Goal: Information Seeking & Learning: Learn about a topic

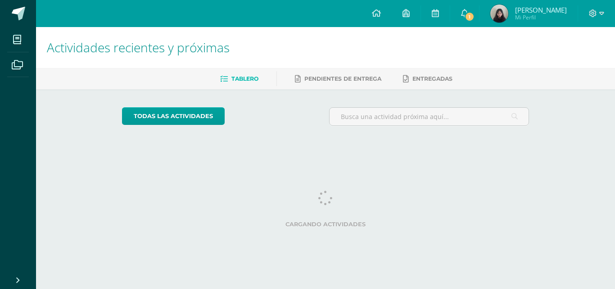
click at [276, 51] on h1 "Actividades recientes y próximas" at bounding box center [325, 47] width 557 height 41
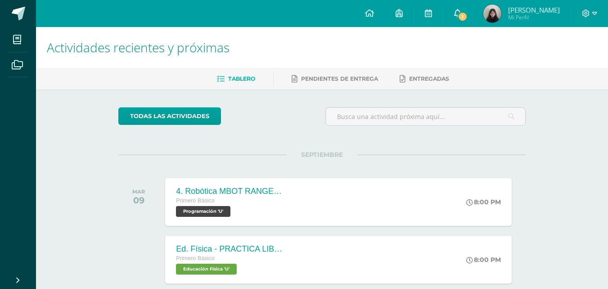
click at [467, 20] on link "1" at bounding box center [457, 13] width 29 height 27
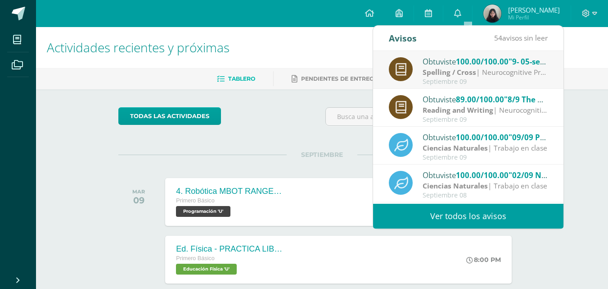
click at [469, 67] on div "Obtuviste 100.00/100.00 "9- 05-sep Letter Soup Lesson 29" en Spelling / Cross" at bounding box center [485, 61] width 125 height 12
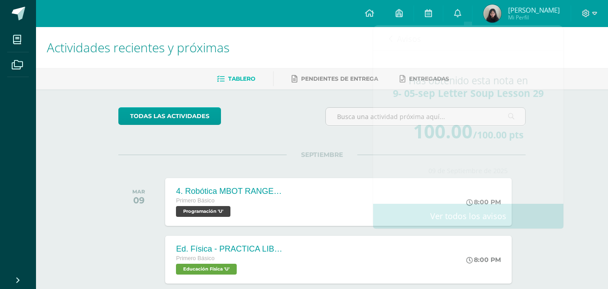
click at [590, 77] on ul "Tablero Pendientes de entrega Entregadas" at bounding box center [333, 78] width 572 height 15
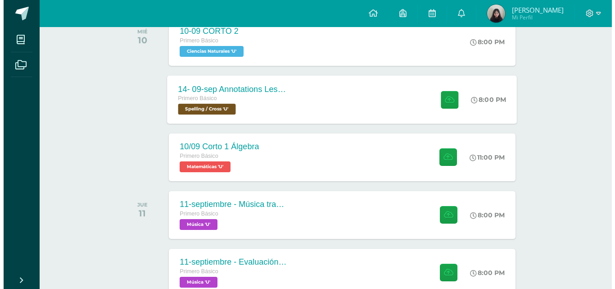
scroll to position [507, 0]
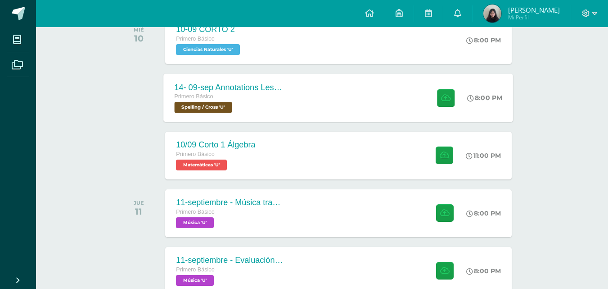
click at [276, 103] on div "Primero Básico Spelling / Cross 'U'" at bounding box center [229, 102] width 109 height 21
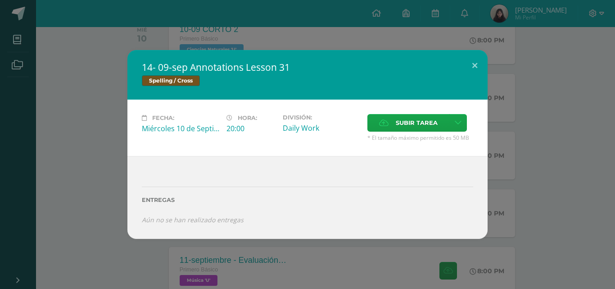
drag, startPoint x: 83, startPoint y: 145, endPoint x: 70, endPoint y: 147, distance: 13.1
click at [70, 147] on div "14- 09-sep Annotations Lesson 31 Spelling / Cross Fecha: [DATE] Hora: 20:00 Div…" at bounding box center [308, 144] width 608 height 188
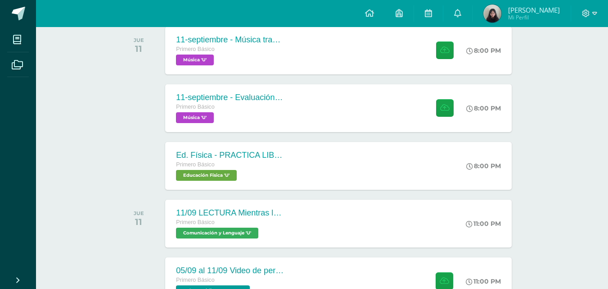
scroll to position [672, 0]
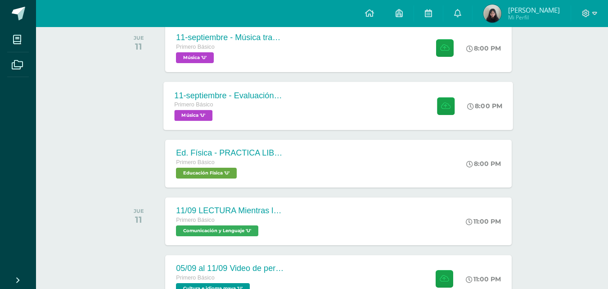
click at [271, 96] on div "11-septiembre - Evaluación de la participación" at bounding box center [229, 94] width 109 height 9
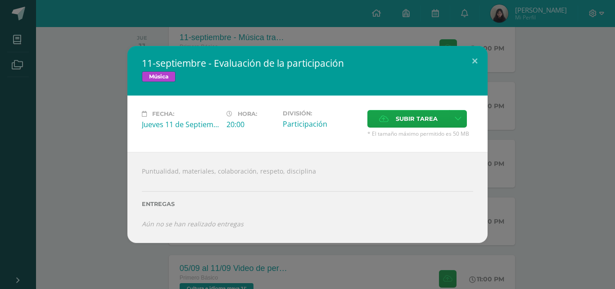
click at [106, 165] on div "11-septiembre - Evaluación de la participación Música Fecha: [DATE] Hora: 20:00…" at bounding box center [308, 144] width 608 height 197
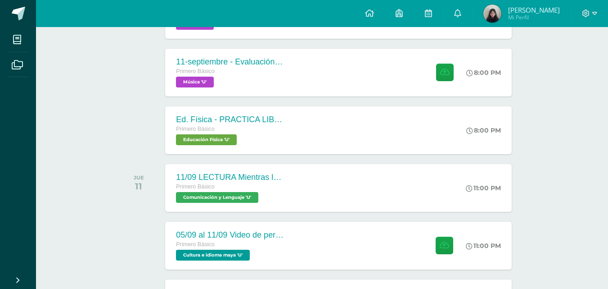
scroll to position [789, 0]
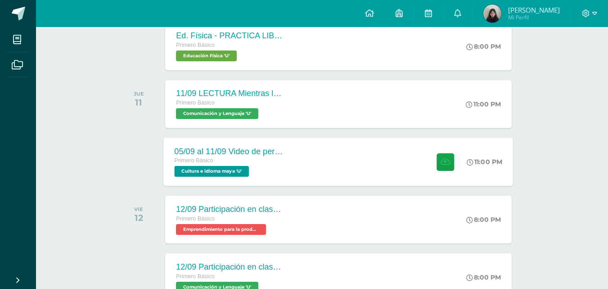
click at [218, 165] on div "Primero Básico" at bounding box center [229, 161] width 109 height 10
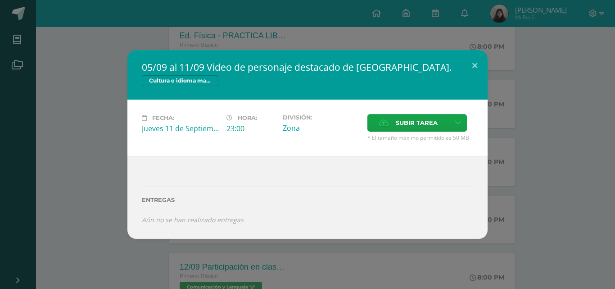
click at [106, 179] on div "05/09 al 11/09 Video de personaje destacado de [GEOGRAPHIC_DATA]. Cultura e idi…" at bounding box center [308, 144] width 608 height 188
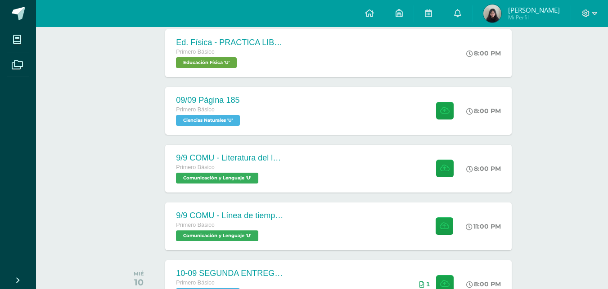
scroll to position [207, 0]
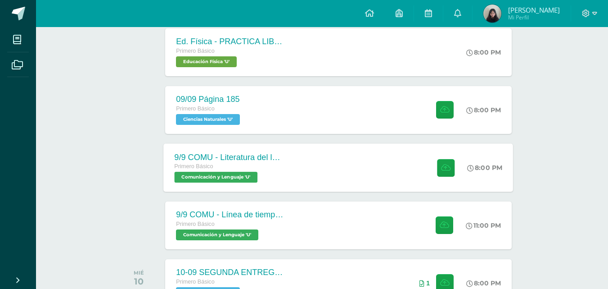
click at [255, 147] on div "9/9 COMU - Literatura del la segunda mitas del siglo XX Primero Básico Comunica…" at bounding box center [229, 167] width 131 height 48
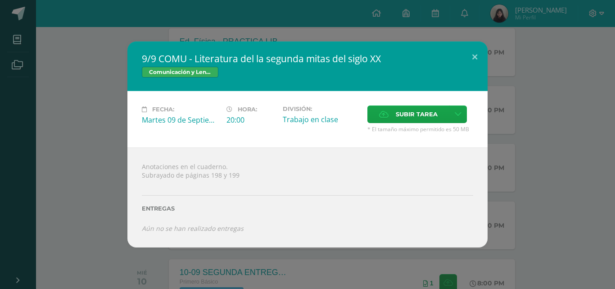
click at [491, 71] on div "9/9 COMU - Literatura del la segunda mitas del siglo XX Comunicación y [GEOGRAP…" at bounding box center [308, 143] width 608 height 205
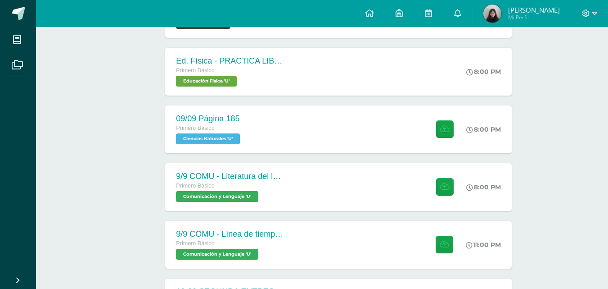
scroll to position [204, 0]
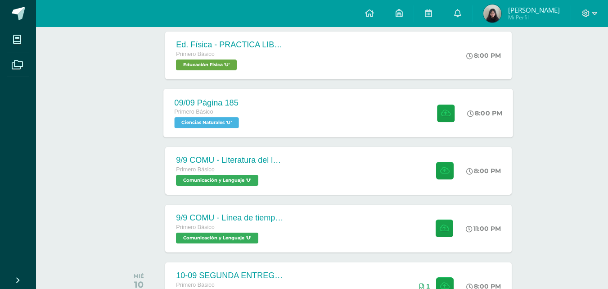
click at [261, 132] on div "09/09 Página 185 Primero Básico Ciencias Naturales 'U' 8:00 PM [DATE] Página 18…" at bounding box center [339, 113] width 350 height 48
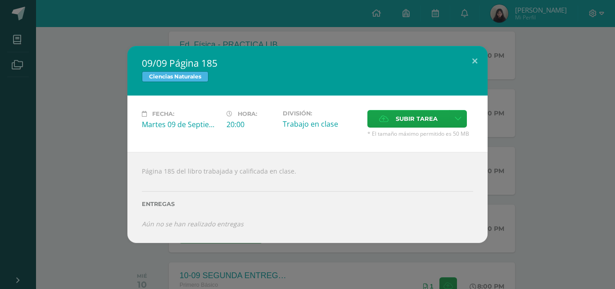
click at [53, 132] on div "09/09 Página 185 Ciencias Naturales Fecha: [DATE] Hora: 20:00 División: Subir t…" at bounding box center [308, 144] width 608 height 197
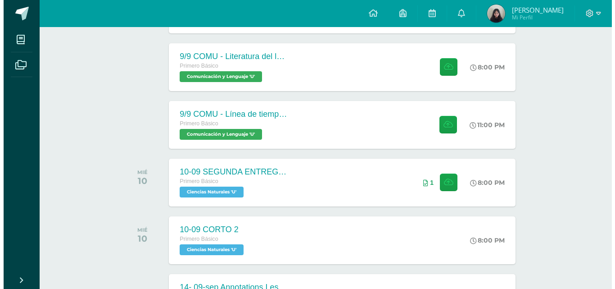
scroll to position [309, 0]
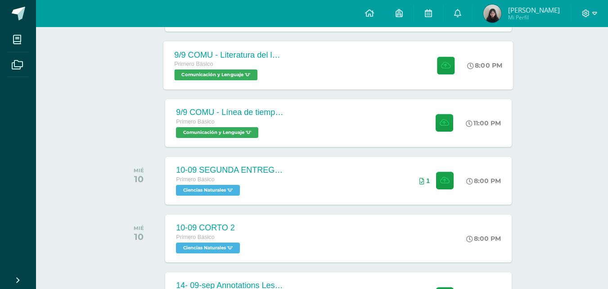
click at [235, 63] on div "Primero Básico" at bounding box center [229, 64] width 109 height 10
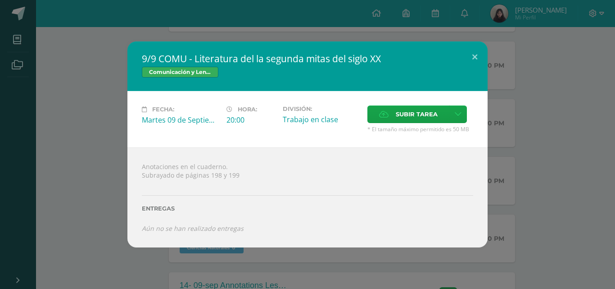
click at [64, 79] on div "9/9 COMU - Literatura del la segunda mitas del siglo XX Comunicación y [GEOGRAP…" at bounding box center [308, 143] width 608 height 205
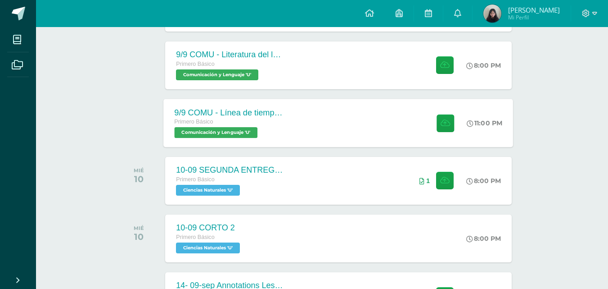
click at [204, 117] on div "Primero Básico" at bounding box center [229, 122] width 109 height 10
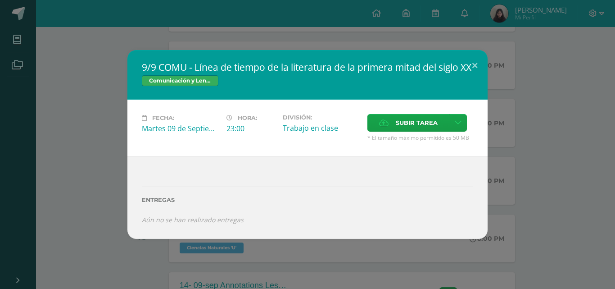
click at [55, 153] on div "9/9 COMU - Línea de tiempo de la literatura de la primera mitad del siglo XX Co…" at bounding box center [308, 144] width 608 height 188
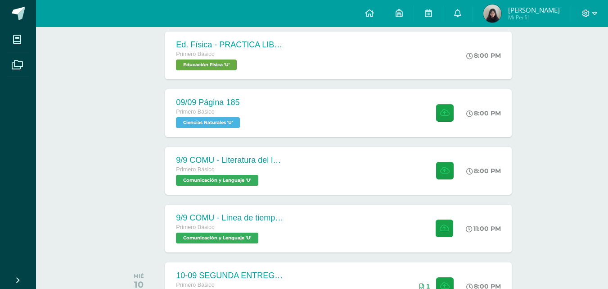
scroll to position [201, 0]
